Goal: Find contact information: Find contact information

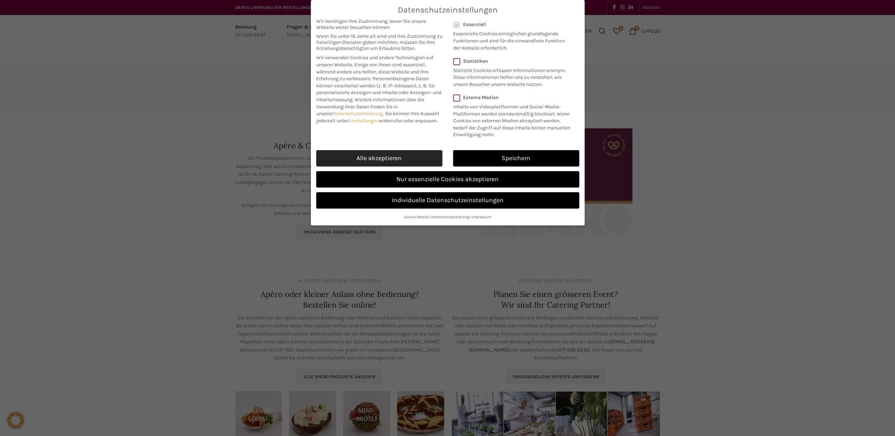
click at [362, 161] on link "Alle akzeptieren" at bounding box center [379, 158] width 126 height 16
checkbox input "true"
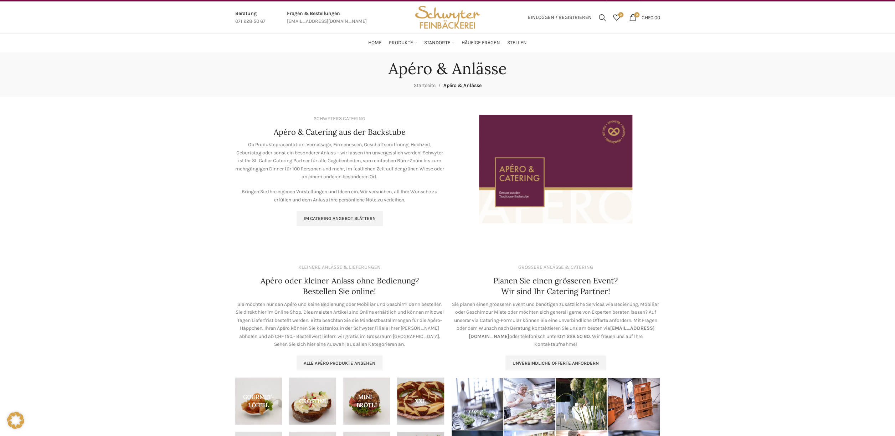
scroll to position [13, 0]
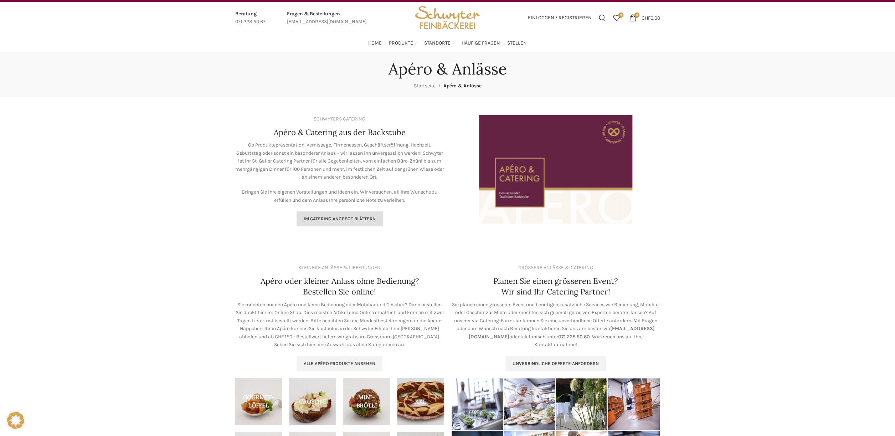
click at [343, 220] on span "Im Catering Angebot blättern" at bounding box center [340, 219] width 72 height 6
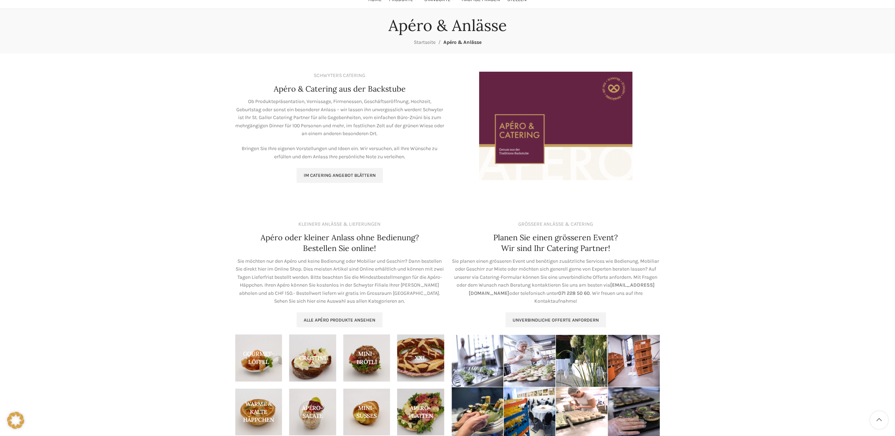
scroll to position [66, 0]
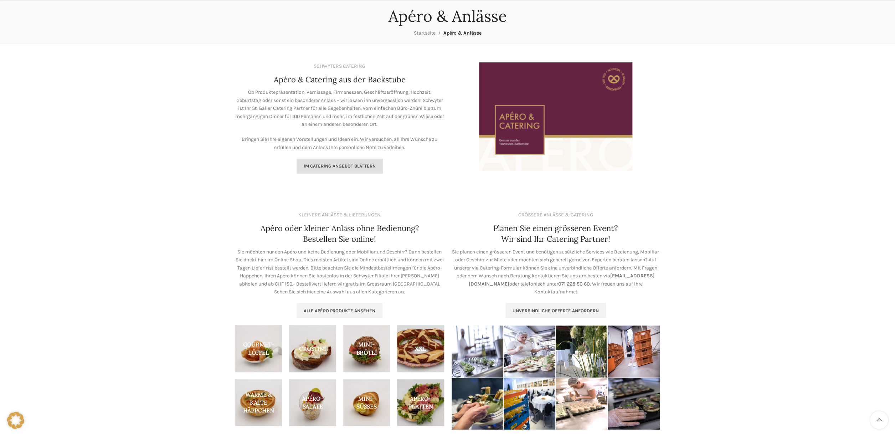
click at [354, 165] on span "Im Catering Angebot blättern" at bounding box center [340, 166] width 72 height 6
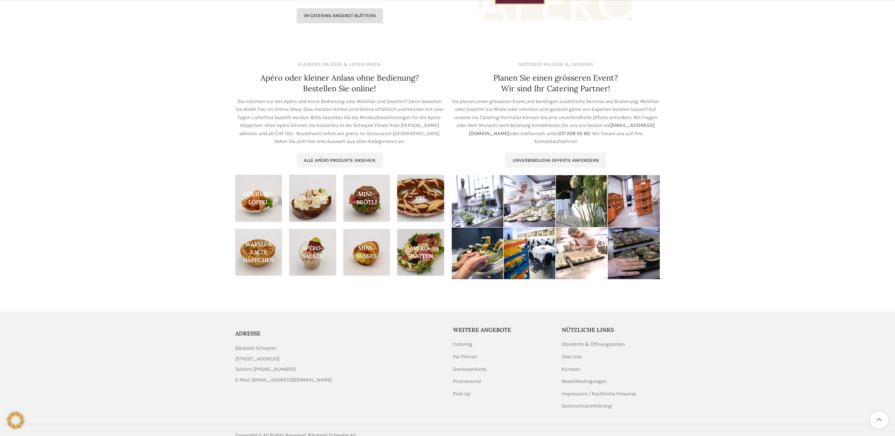
scroll to position [227, 0]
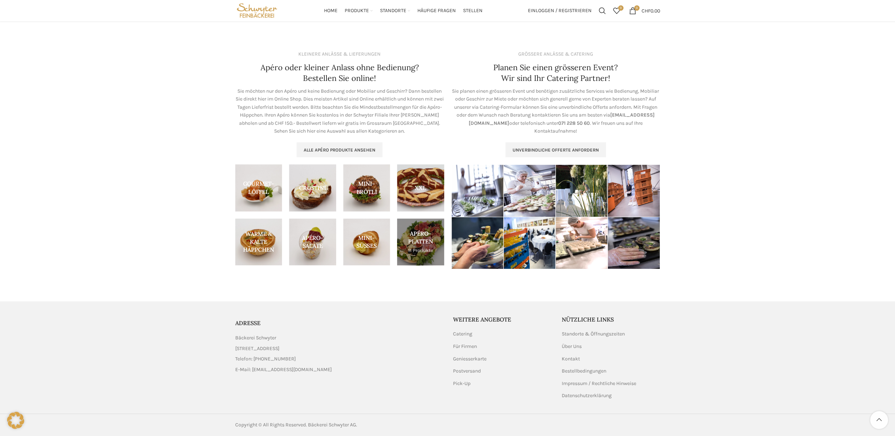
click at [425, 241] on link "Product category apero-platten" at bounding box center [420, 241] width 47 height 47
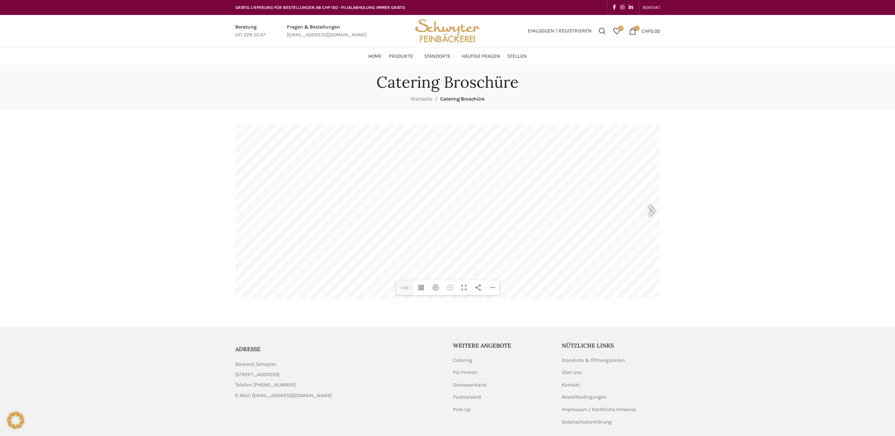
click at [652, 204] on div at bounding box center [648, 211] width 16 height 26
click at [652, 211] on div at bounding box center [648, 211] width 16 height 26
type input "5"
click at [437, 287] on div "Hereinzoomen" at bounding box center [435, 287] width 14 height 15
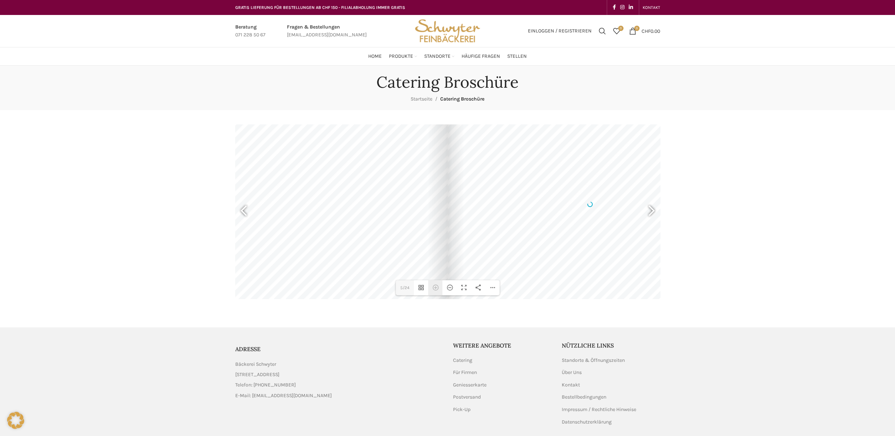
click at [437, 287] on div "Hereinzoomen" at bounding box center [435, 287] width 14 height 15
click at [649, 207] on div at bounding box center [648, 211] width 16 height 26
click at [655, 211] on div at bounding box center [648, 211] width 16 height 26
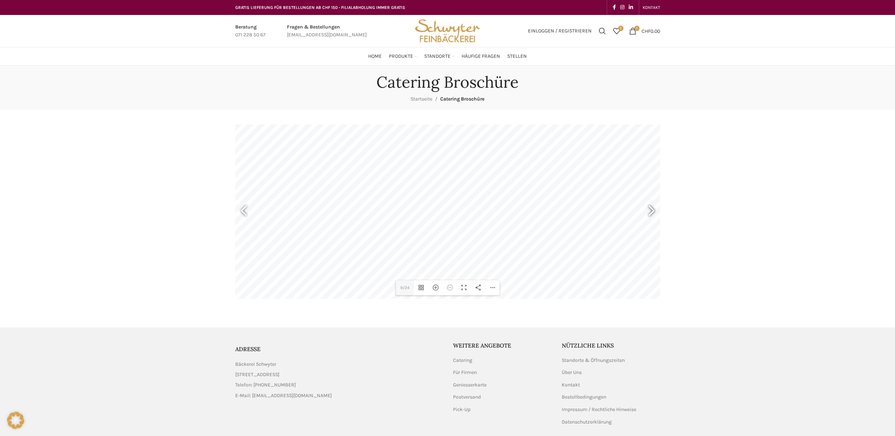
click at [655, 211] on div at bounding box center [648, 211] width 16 height 26
click at [654, 211] on div at bounding box center [648, 211] width 16 height 26
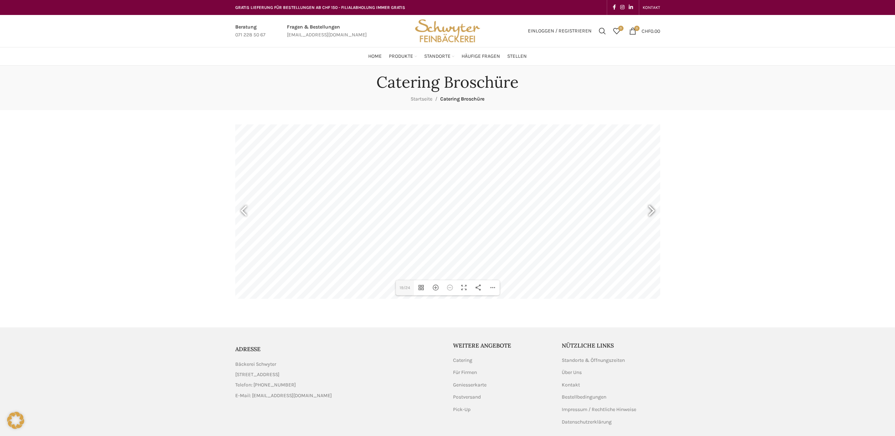
click at [654, 211] on div at bounding box center [648, 211] width 16 height 26
click at [436, 289] on div "Hereinzoomen" at bounding box center [435, 287] width 14 height 15
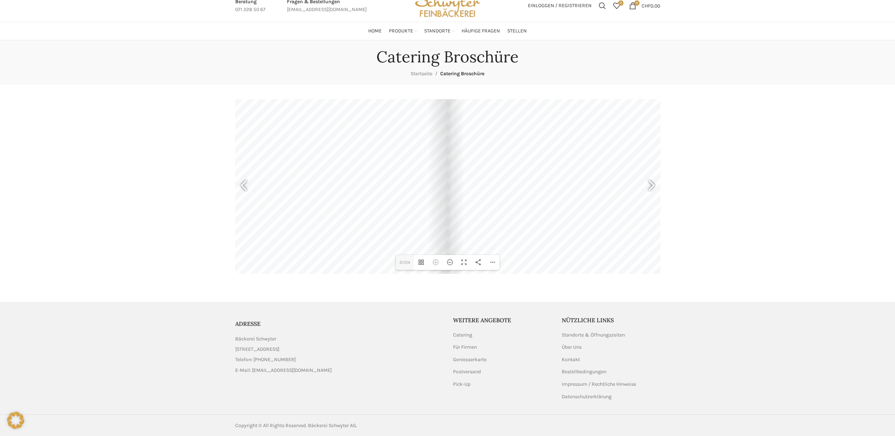
scroll to position [33, 0]
click at [652, 174] on div at bounding box center [648, 185] width 16 height 26
type input "23"
click at [341, 188] on div at bounding box center [305, 177] width 284 height 201
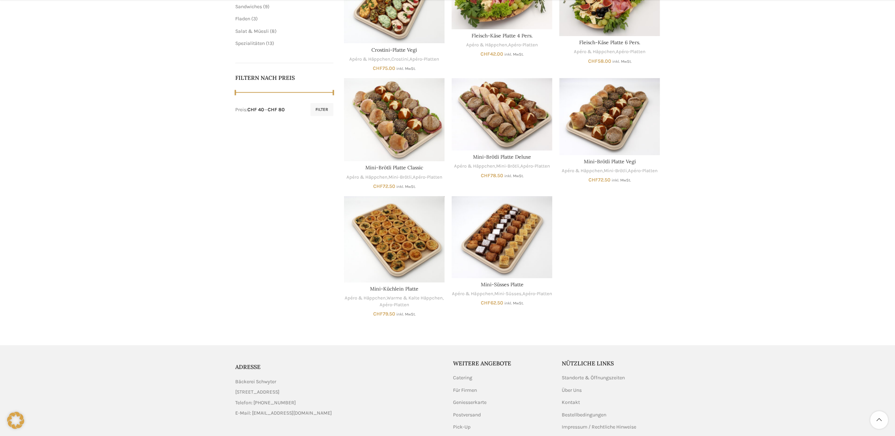
scroll to position [339, 0]
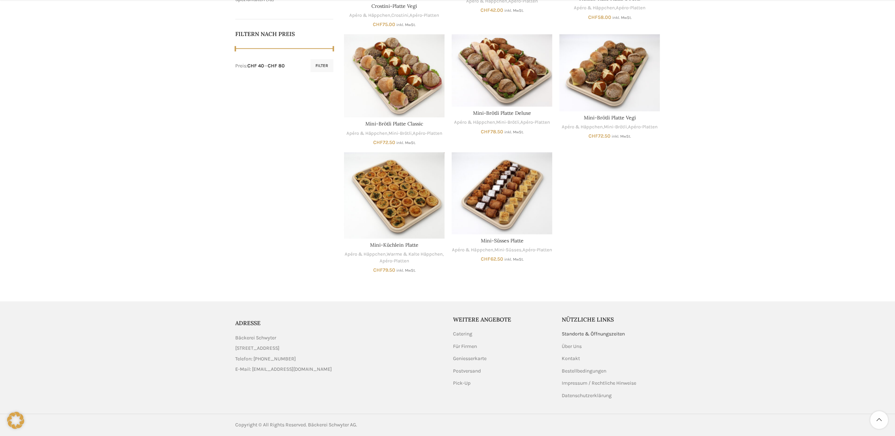
click at [610, 332] on link "Standorte & Öffnungszeiten" at bounding box center [594, 333] width 64 height 7
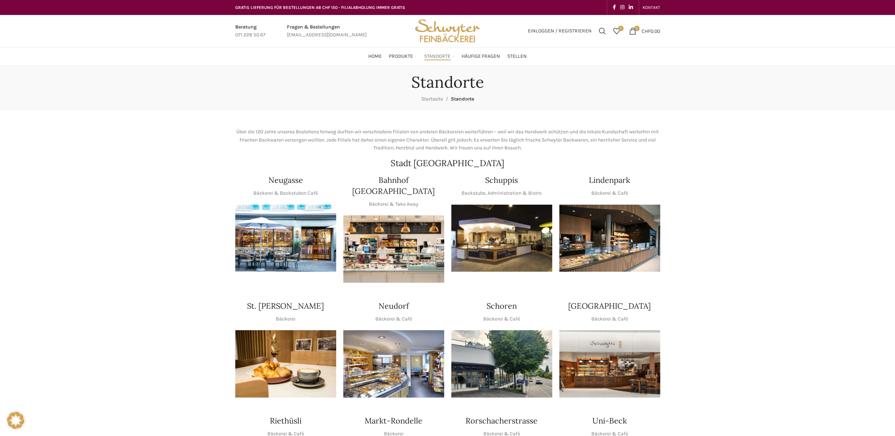
scroll to position [0, 0]
click at [487, 55] on span "Häufige Fragen" at bounding box center [480, 56] width 38 height 7
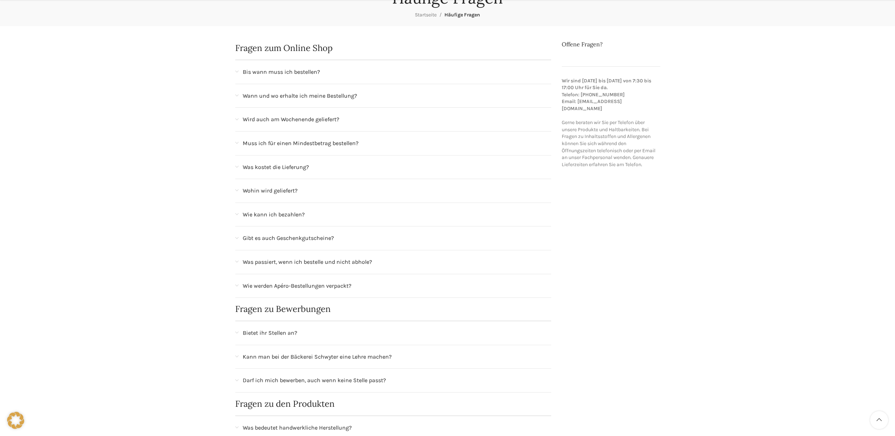
scroll to position [84, 0]
click at [236, 167] on span at bounding box center [236, 167] width 3 height 4
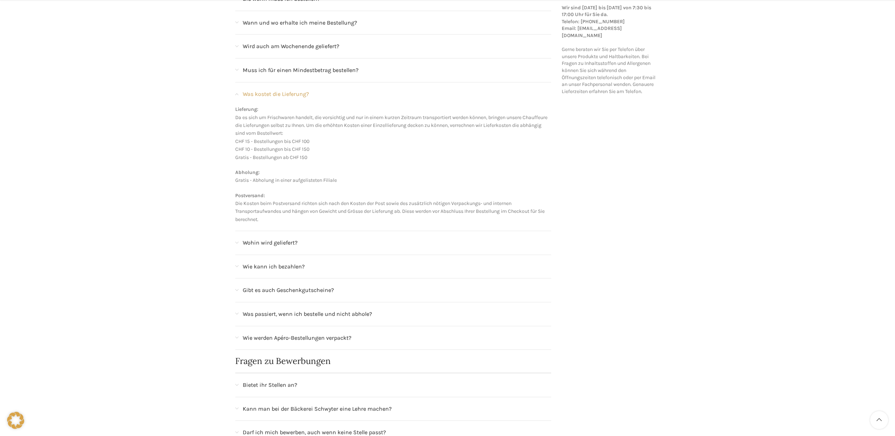
scroll to position [157, 0]
click at [237, 242] on span at bounding box center [236, 243] width 3 height 4
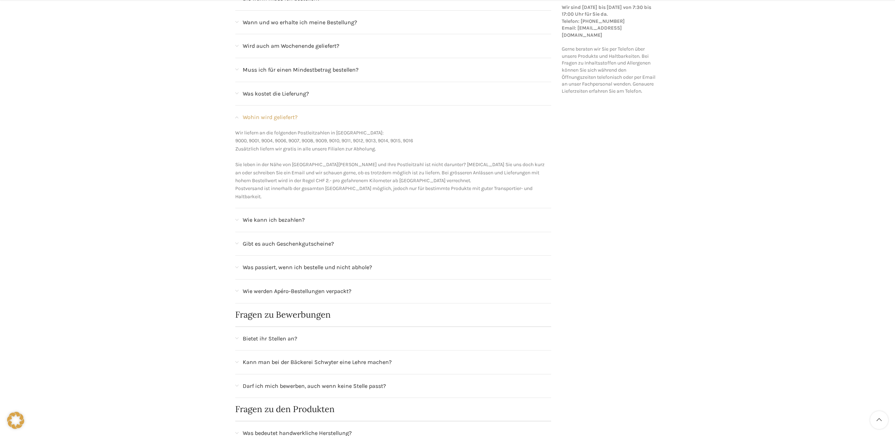
click at [240, 211] on div "Wie kann ich bezahlen?" at bounding box center [393, 220] width 316 height 24
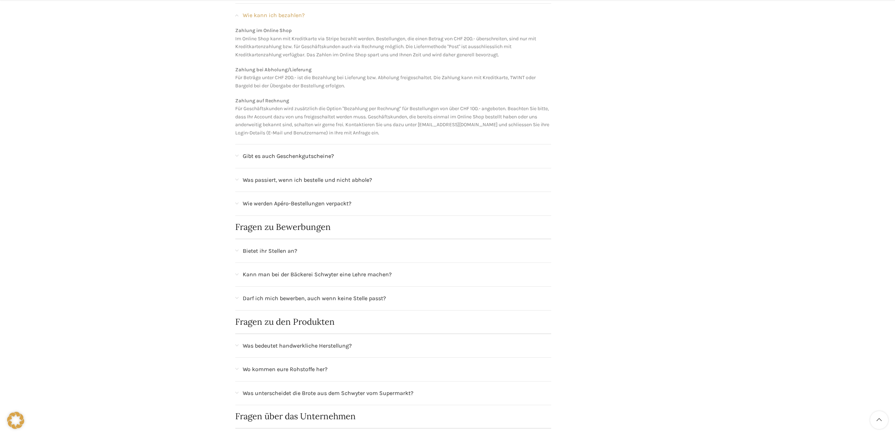
scroll to position [284, 0]
click at [237, 203] on span at bounding box center [236, 203] width 3 height 4
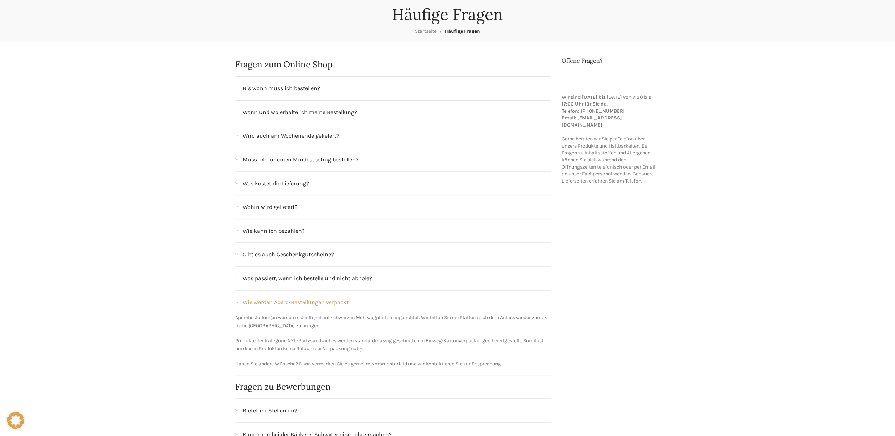
scroll to position [0, 0]
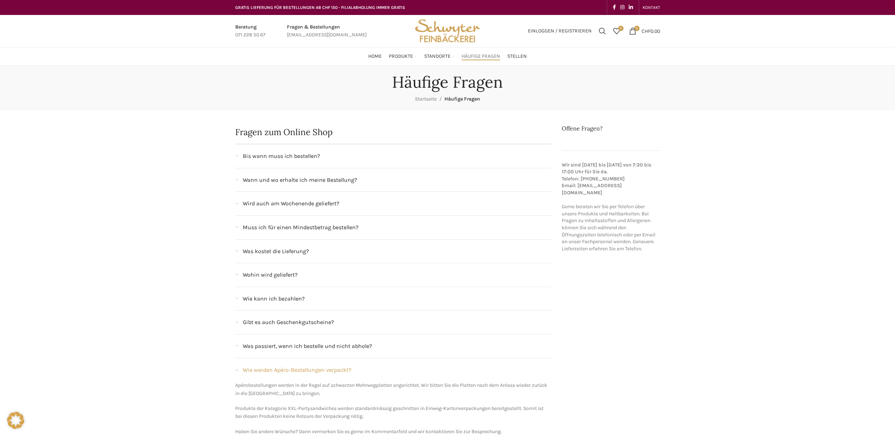
click at [237, 202] on span at bounding box center [236, 204] width 3 height 4
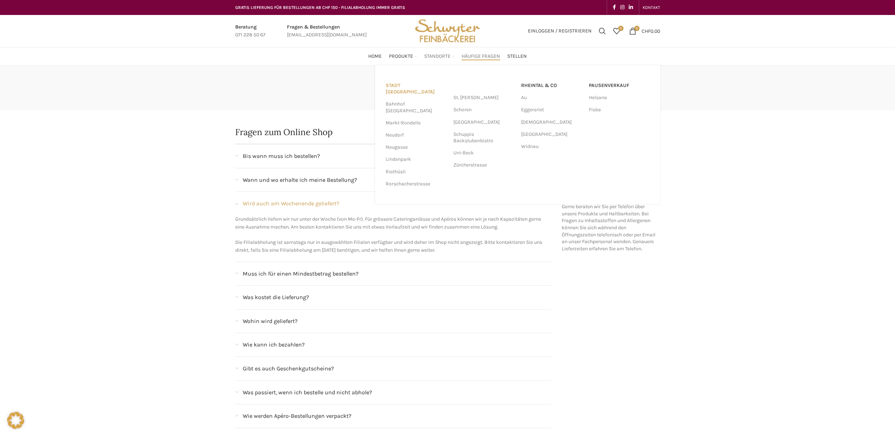
click at [406, 86] on link "Stadt [GEOGRAPHIC_DATA]" at bounding box center [416, 88] width 61 height 19
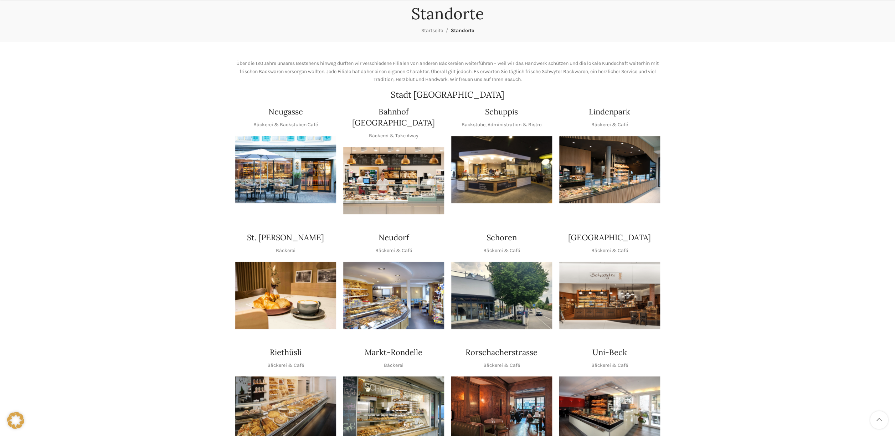
scroll to position [73, 0]
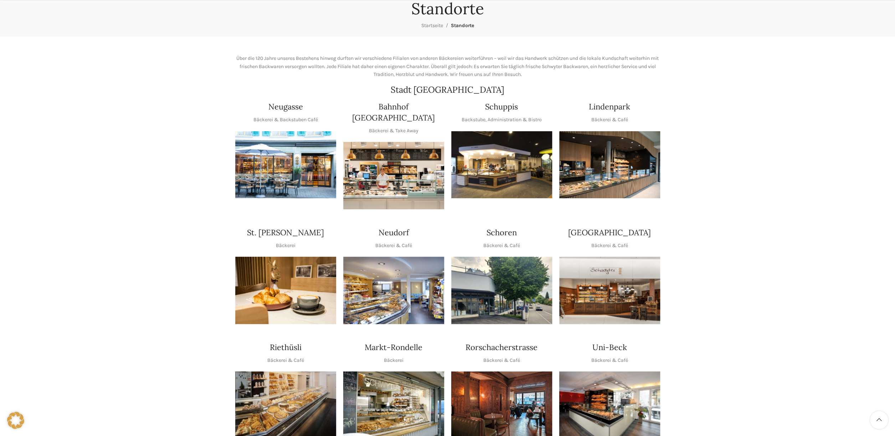
click at [276, 180] on img "1 / 1" at bounding box center [285, 164] width 101 height 67
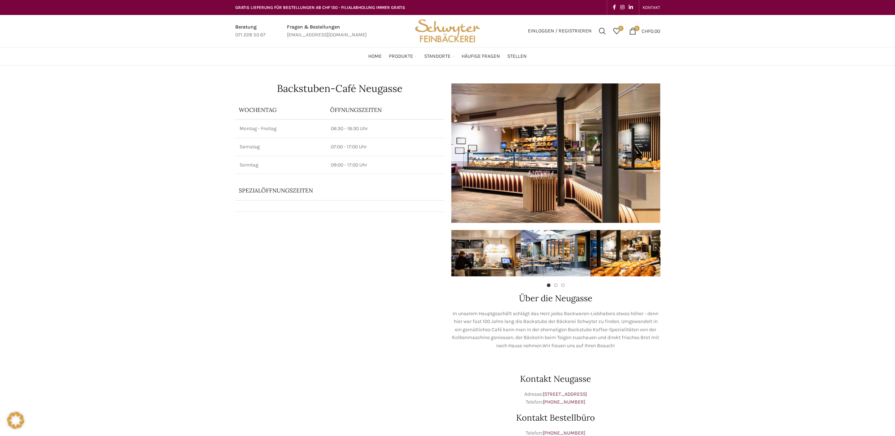
click at [295, 35] on link "Infobox link" at bounding box center [327, 31] width 80 height 16
click at [314, 36] on link "Infobox link" at bounding box center [327, 31] width 80 height 16
click at [352, 36] on link "Infobox link" at bounding box center [327, 31] width 80 height 16
click at [307, 36] on link "Infobox link" at bounding box center [327, 31] width 80 height 16
click at [308, 26] on link "Infobox link" at bounding box center [327, 31] width 80 height 16
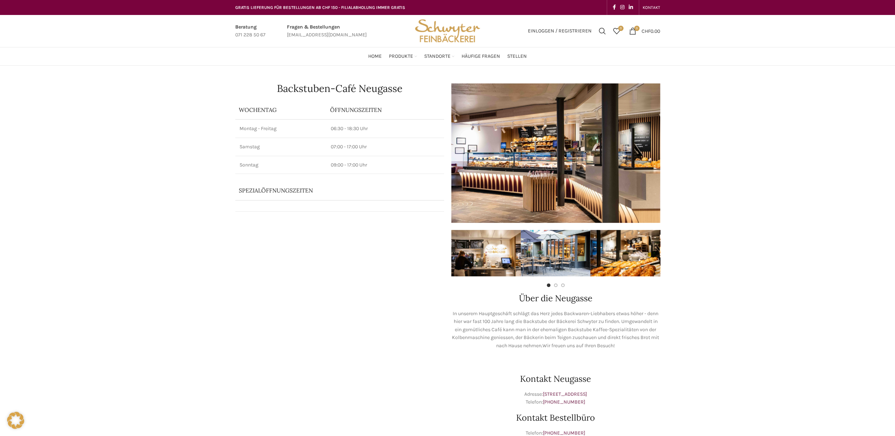
click at [297, 26] on link "Infobox link" at bounding box center [327, 31] width 80 height 16
click at [639, 62] on div "Home Produkte PRODUKT KATEGORIEN Apéro & Häppchen Spezialitäten [PERSON_NAME] &…" at bounding box center [448, 56] width 432 height 14
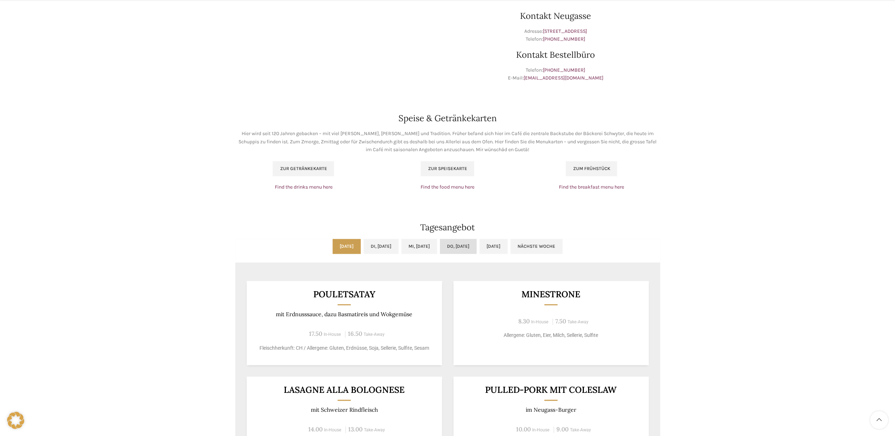
scroll to position [363, 0]
click at [463, 244] on link "Do, [DATE]" at bounding box center [458, 245] width 37 height 15
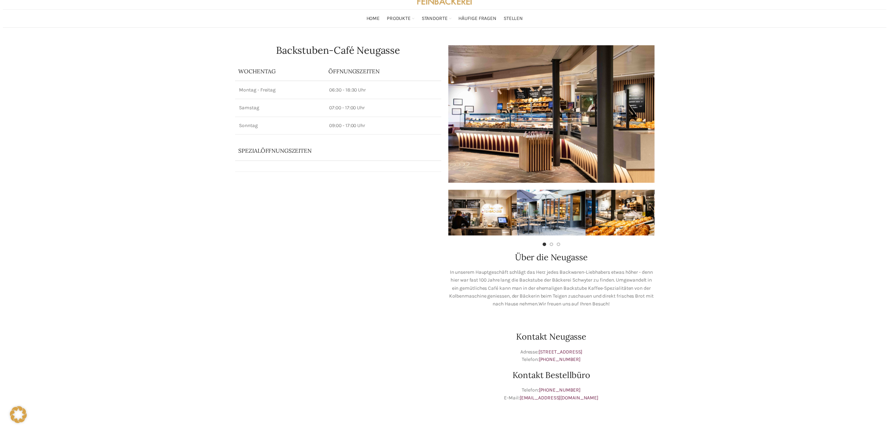
scroll to position [0, 0]
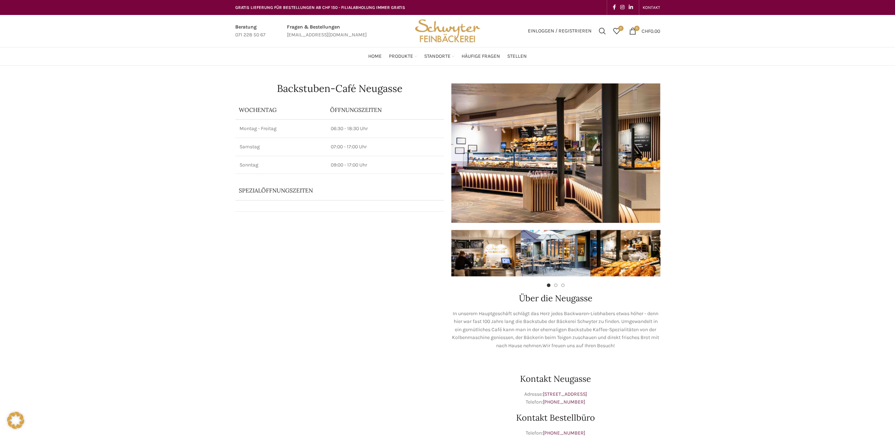
click at [338, 36] on link "Infobox link" at bounding box center [327, 31] width 80 height 16
drag, startPoint x: 285, startPoint y: 35, endPoint x: 340, endPoint y: 39, distance: 54.7
click at [340, 39] on div "Fragen & Bestellungen [EMAIL_ADDRESS][DOMAIN_NAME]" at bounding box center [326, 31] width 87 height 16
copy div "[EMAIL_ADDRESS][DOMAIN_NAME]"
